Goal: Check status

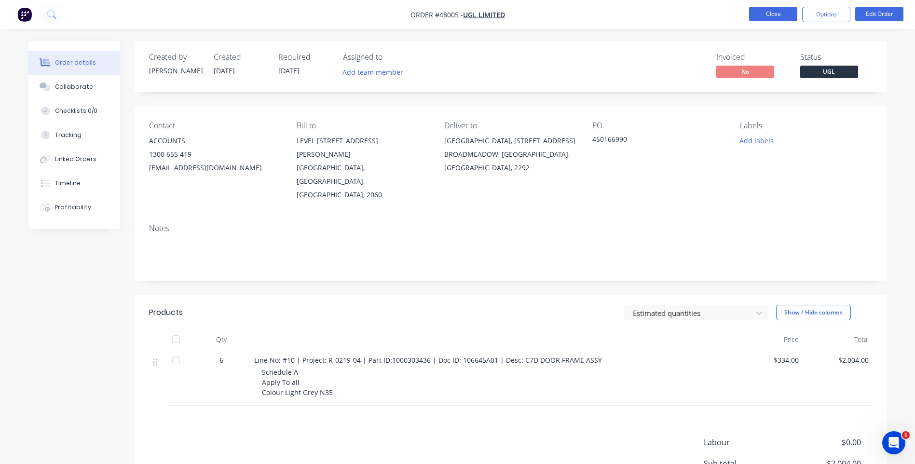
click at [776, 13] on button "Close" at bounding box center [773, 14] width 48 height 14
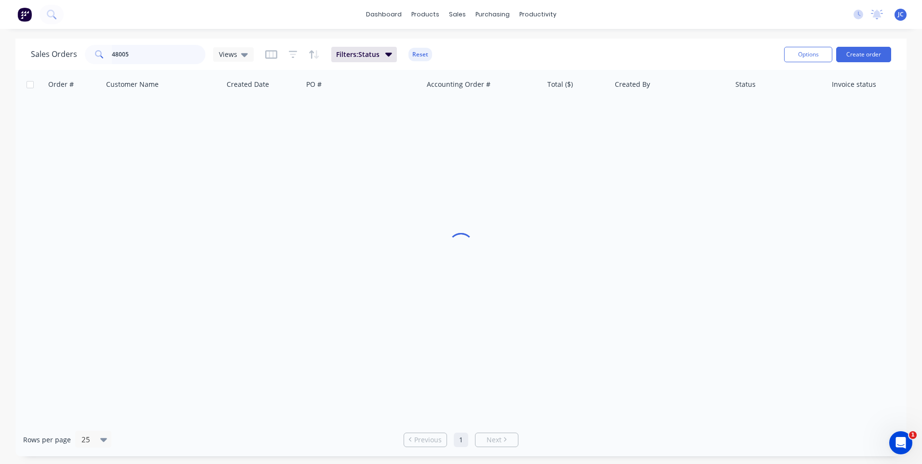
drag, startPoint x: 135, startPoint y: 54, endPoint x: 116, endPoint y: 60, distance: 19.7
click at [116, 60] on input "48005" at bounding box center [159, 54] width 94 height 19
type input "4"
type input "36133"
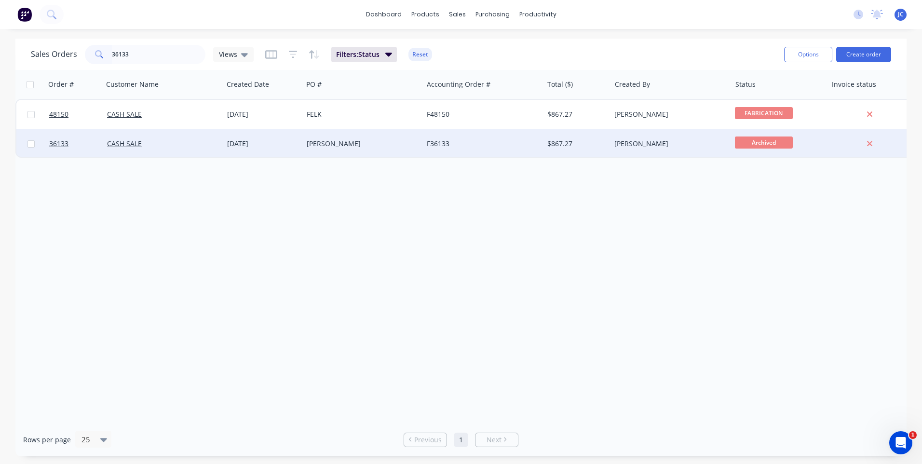
click at [184, 148] on div "CASH SALE" at bounding box center [160, 144] width 107 height 10
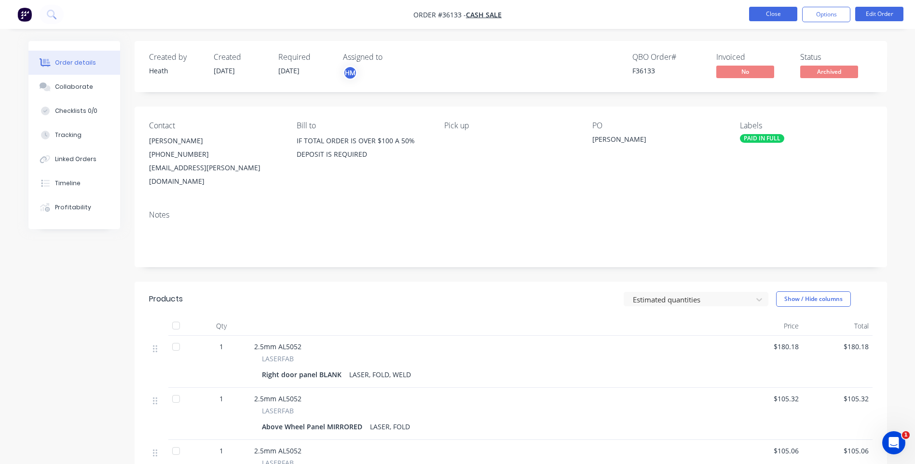
click at [777, 12] on button "Close" at bounding box center [773, 14] width 48 height 14
